Goal: Transaction & Acquisition: Purchase product/service

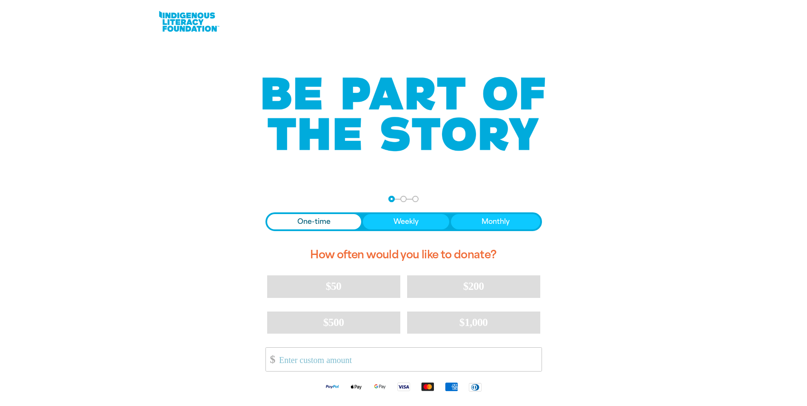
scroll to position [43, 0]
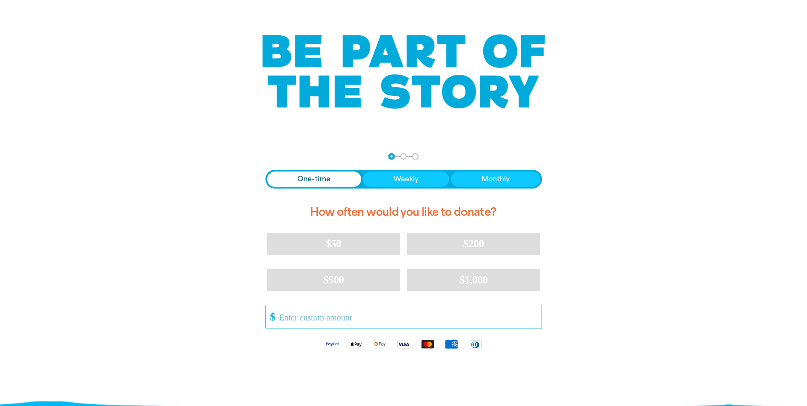
click at [296, 316] on input "Other Amount" at bounding box center [407, 316] width 268 height 23
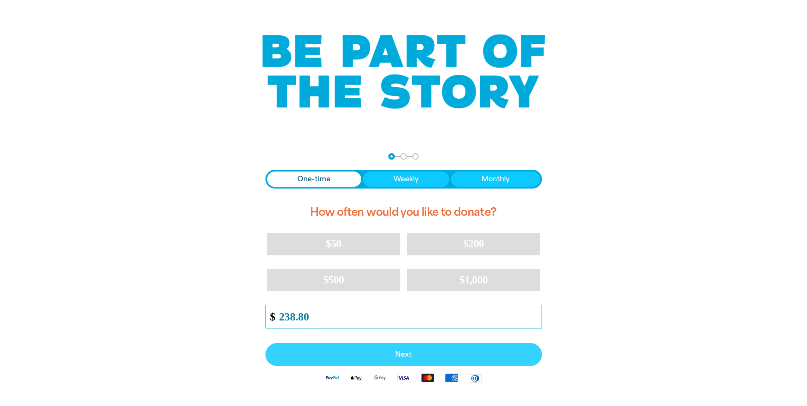
type input "238.80"
click at [406, 355] on span "Next" at bounding box center [404, 354] width 258 height 7
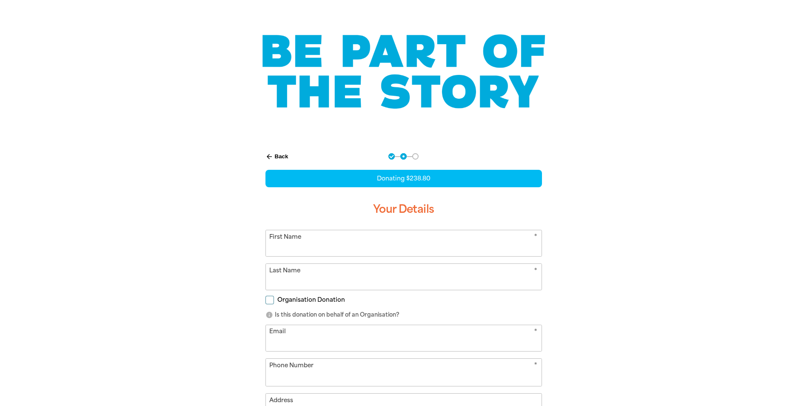
select select "AU"
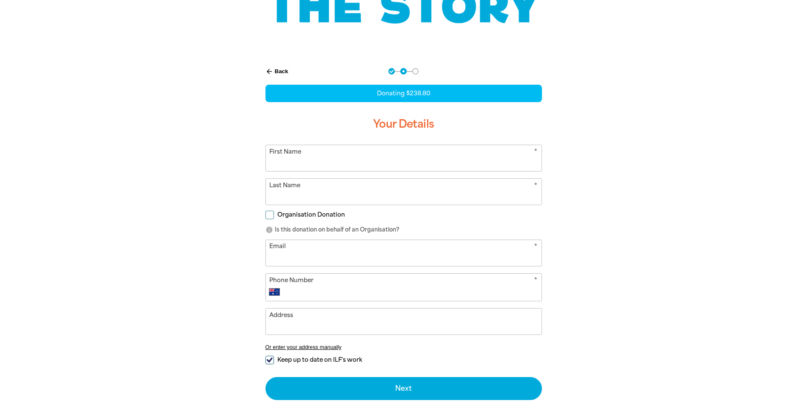
scroll to position [0, 0]
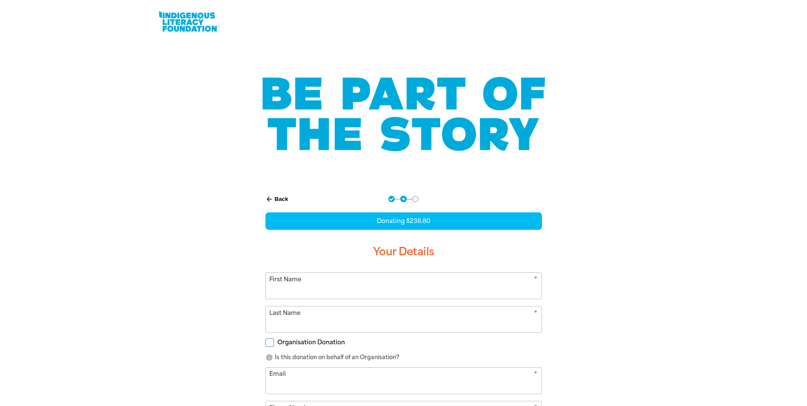
click at [299, 284] on input "First Name" at bounding box center [404, 286] width 276 height 26
type input "[GEOGRAPHIC_DATA]"
drag, startPoint x: 270, startPoint y: 340, endPoint x: 284, endPoint y: 354, distance: 19.8
click at [270, 341] on input "Organisation Donation" at bounding box center [269, 342] width 9 height 9
checkbox input "true"
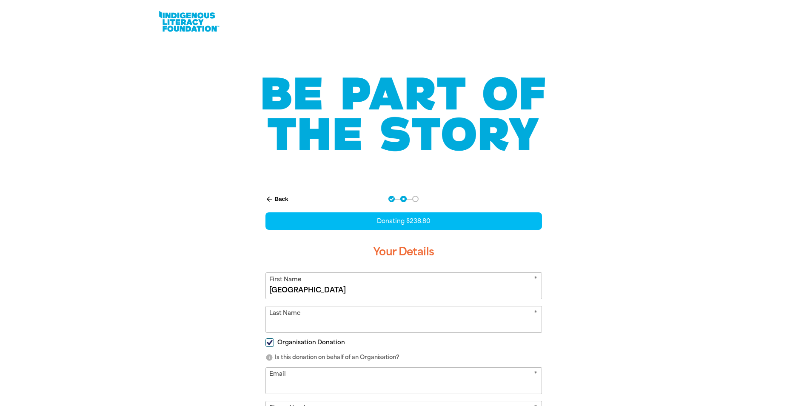
select select "AU"
click at [290, 384] on input "Organisation Name" at bounding box center [404, 380] width 276 height 26
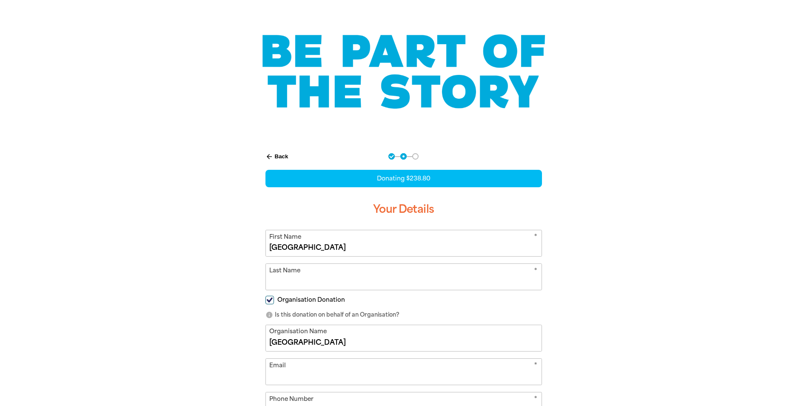
type input "[GEOGRAPHIC_DATA]"
click at [301, 372] on input "Email" at bounding box center [404, 371] width 276 height 26
type input "[DOMAIN_NAME][EMAIL_ADDRESS][DOMAIN_NAME]"
type input "College"
type input "[PHONE_NUMBER]"
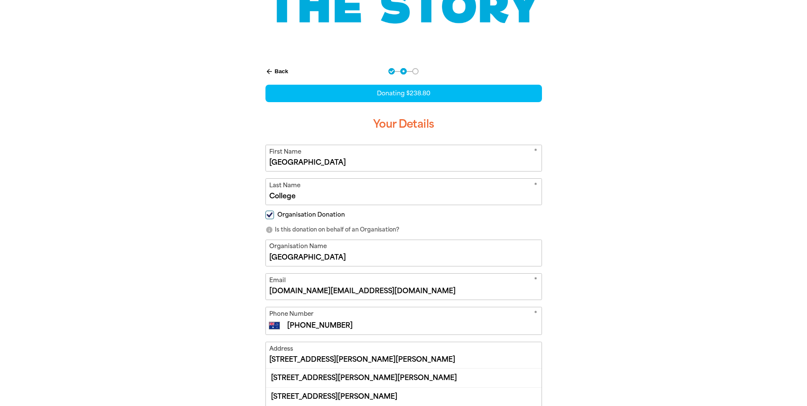
scroll to position [213, 0]
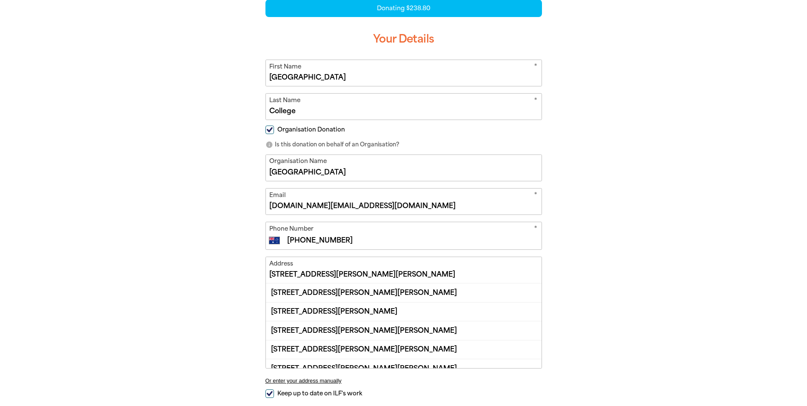
click at [333, 276] on input "[STREET_ADDRESS][PERSON_NAME][PERSON_NAME]" at bounding box center [404, 270] width 276 height 26
click at [460, 270] on input "[STREET_ADDRESS][PERSON_NAME][PERSON_NAME]" at bounding box center [404, 270] width 276 height 26
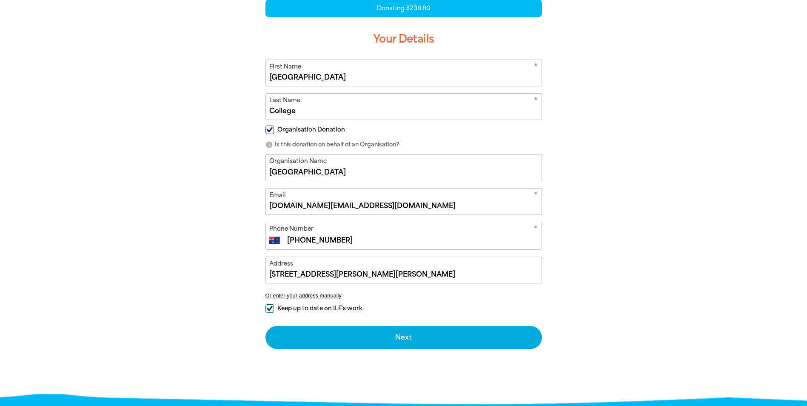
type input "[STREET_ADDRESS][PERSON_NAME][PERSON_NAME]"
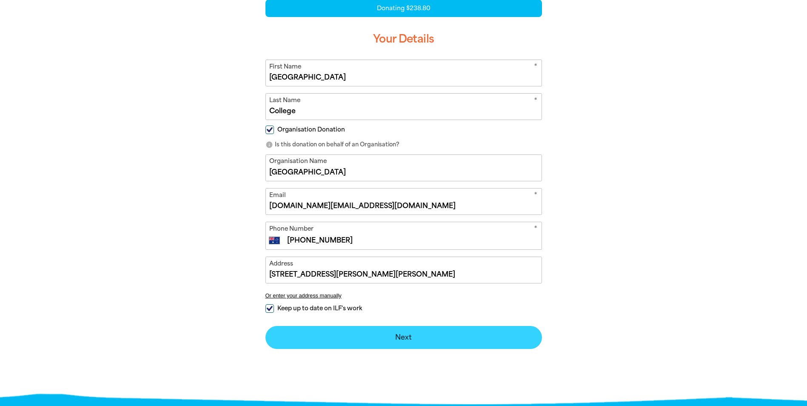
click at [401, 335] on button "Next chevron_right" at bounding box center [403, 337] width 276 height 23
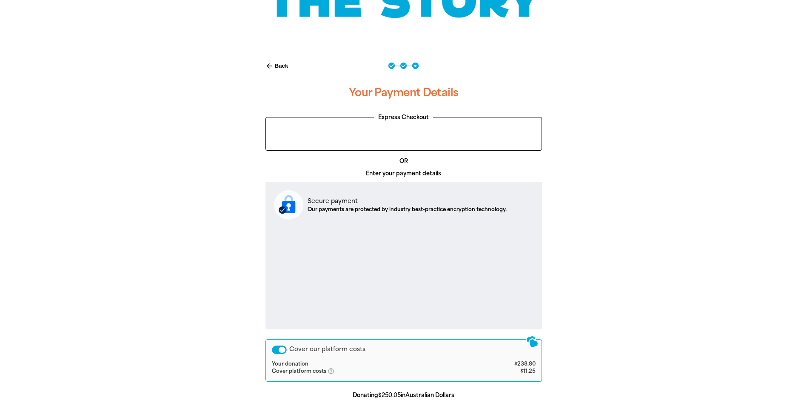
scroll to position [176, 0]
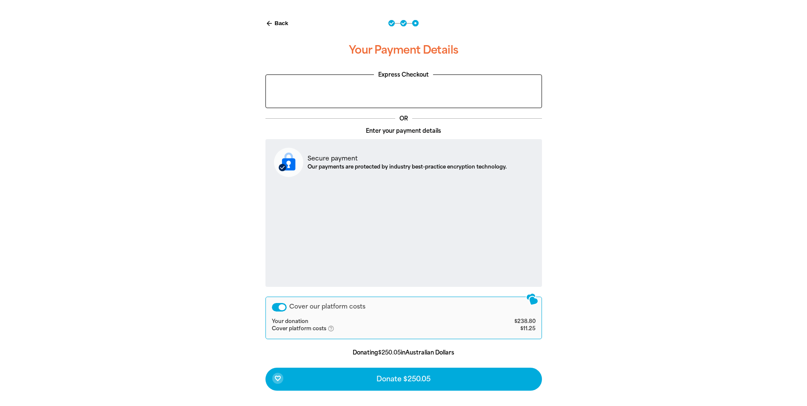
click at [282, 308] on div "Cover our platform costs" at bounding box center [279, 307] width 15 height 9
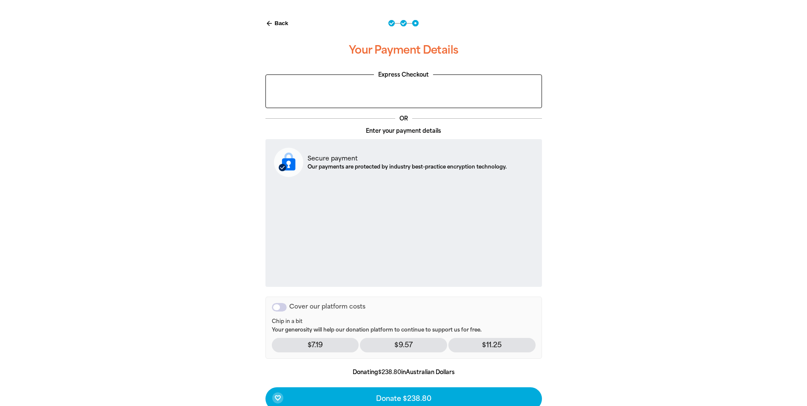
scroll to position [218, 0]
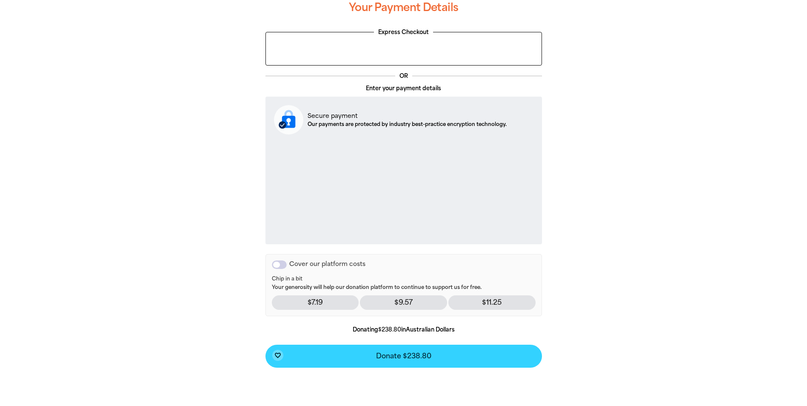
click at [398, 355] on span "Donate $238.80" at bounding box center [403, 356] width 55 height 7
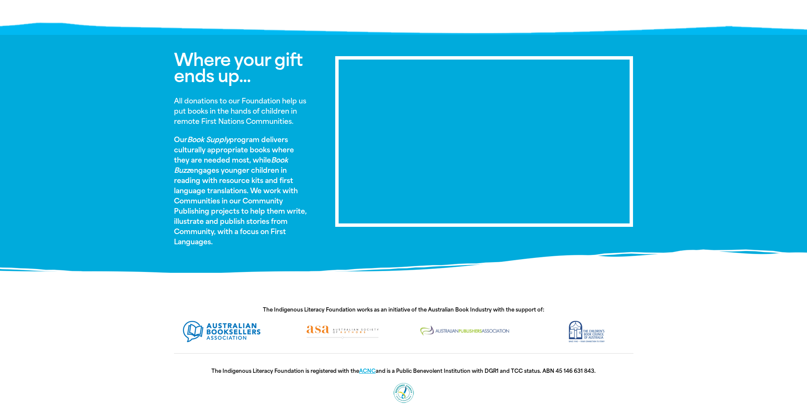
scroll to position [521, 0]
